Goal: Task Accomplishment & Management: Use online tool/utility

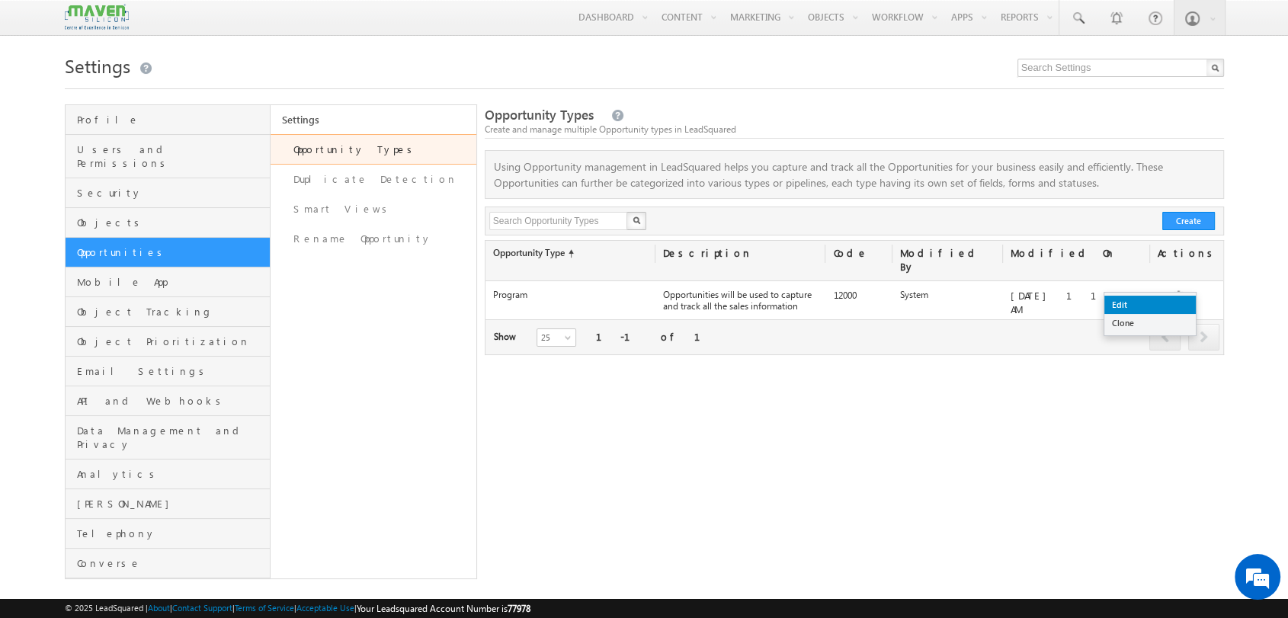
drag, startPoint x: 1172, startPoint y: 292, endPoint x: 1149, endPoint y: 302, distance: 24.9
click at [1149, 302] on link "Edit" at bounding box center [1149, 305] width 91 height 18
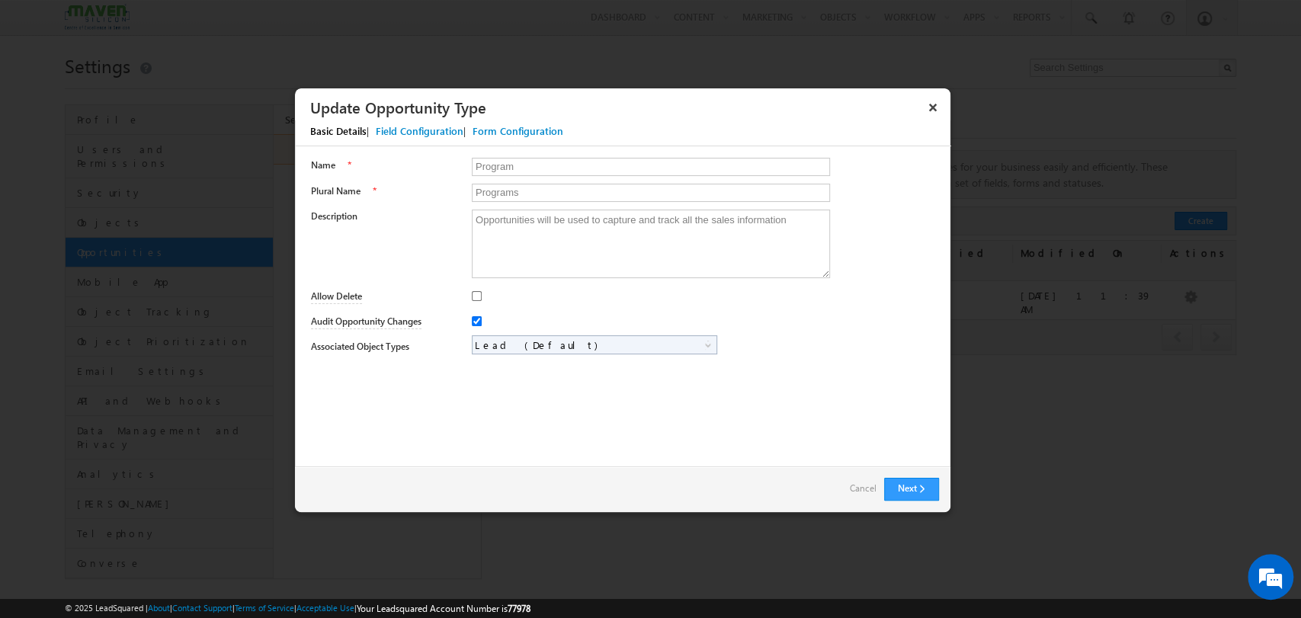
click at [514, 124] on div "Form Configuration" at bounding box center [517, 131] width 91 height 14
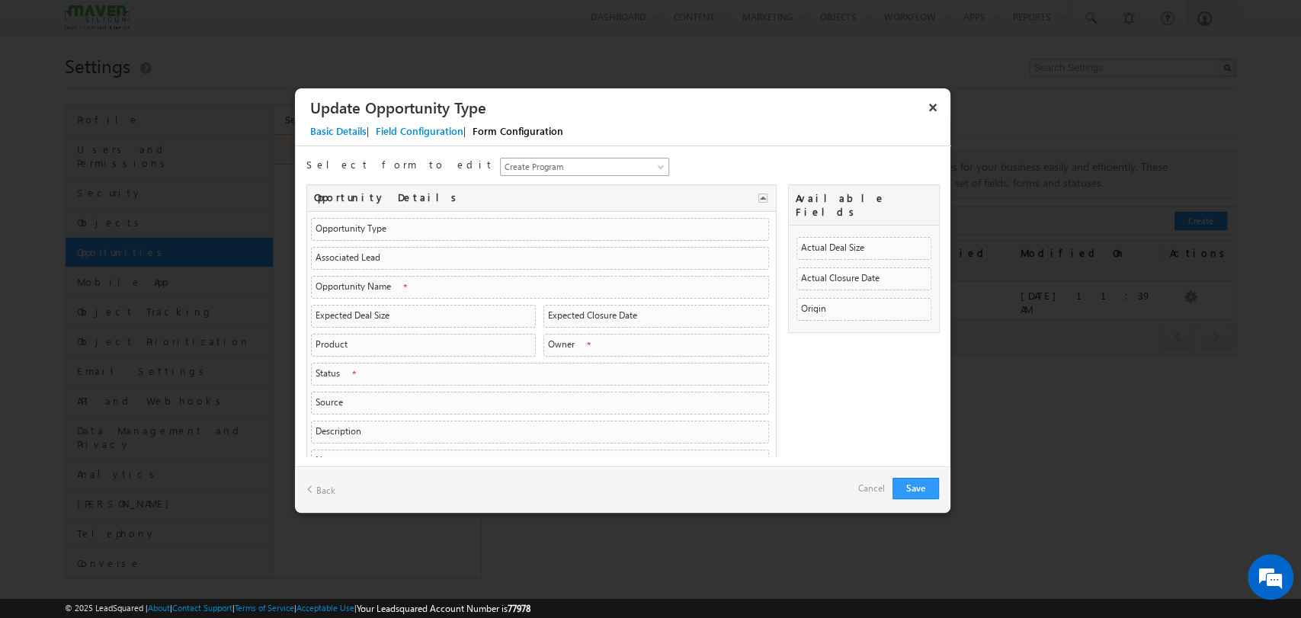
click at [518, 172] on span "Create Program" at bounding box center [576, 167] width 150 height 14
click at [511, 203] on link "Program Details - Left Panel" at bounding box center [478, 200] width 168 height 14
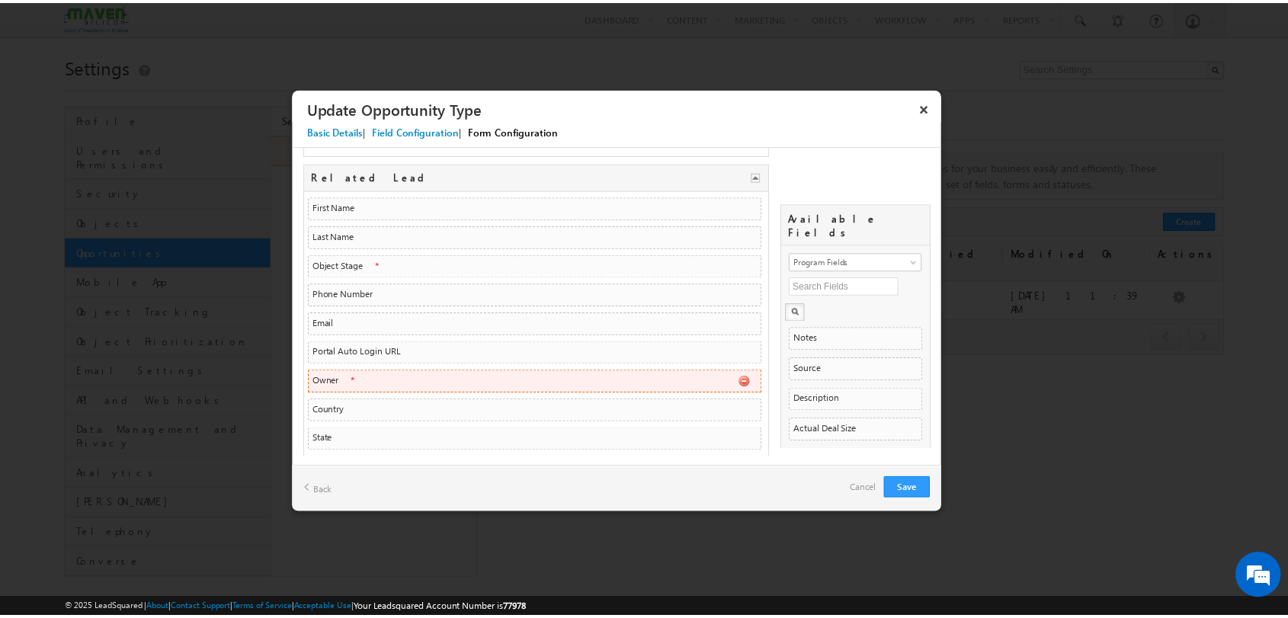
scroll to position [702, 0]
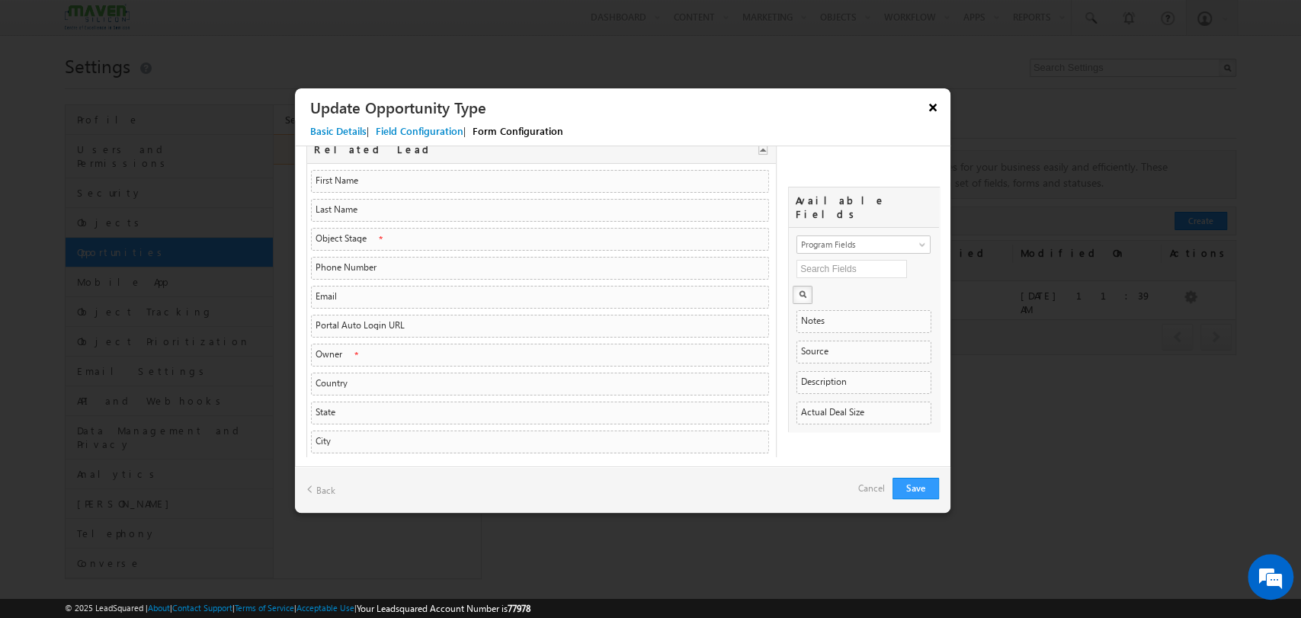
click at [936, 108] on button "×" at bounding box center [933, 107] width 24 height 27
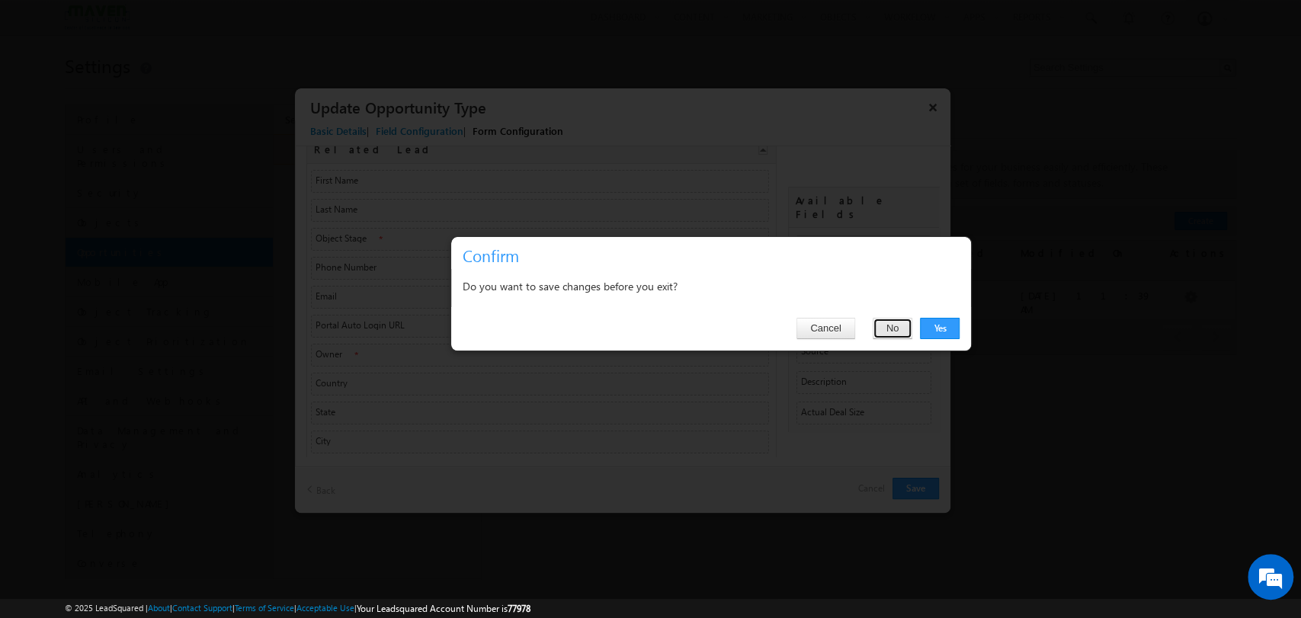
click at [893, 319] on button "No" at bounding box center [893, 328] width 40 height 21
